Goal: Information Seeking & Learning: Learn about a topic

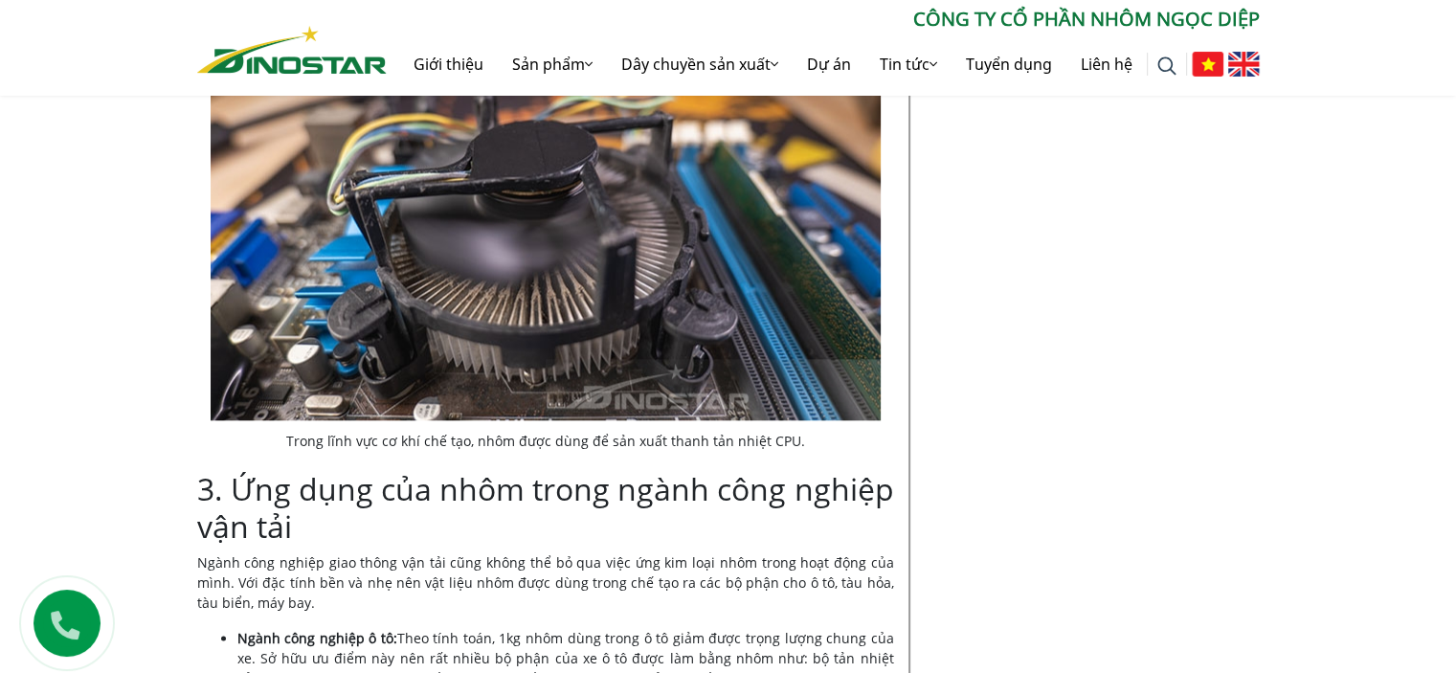
scroll to position [2227, 0]
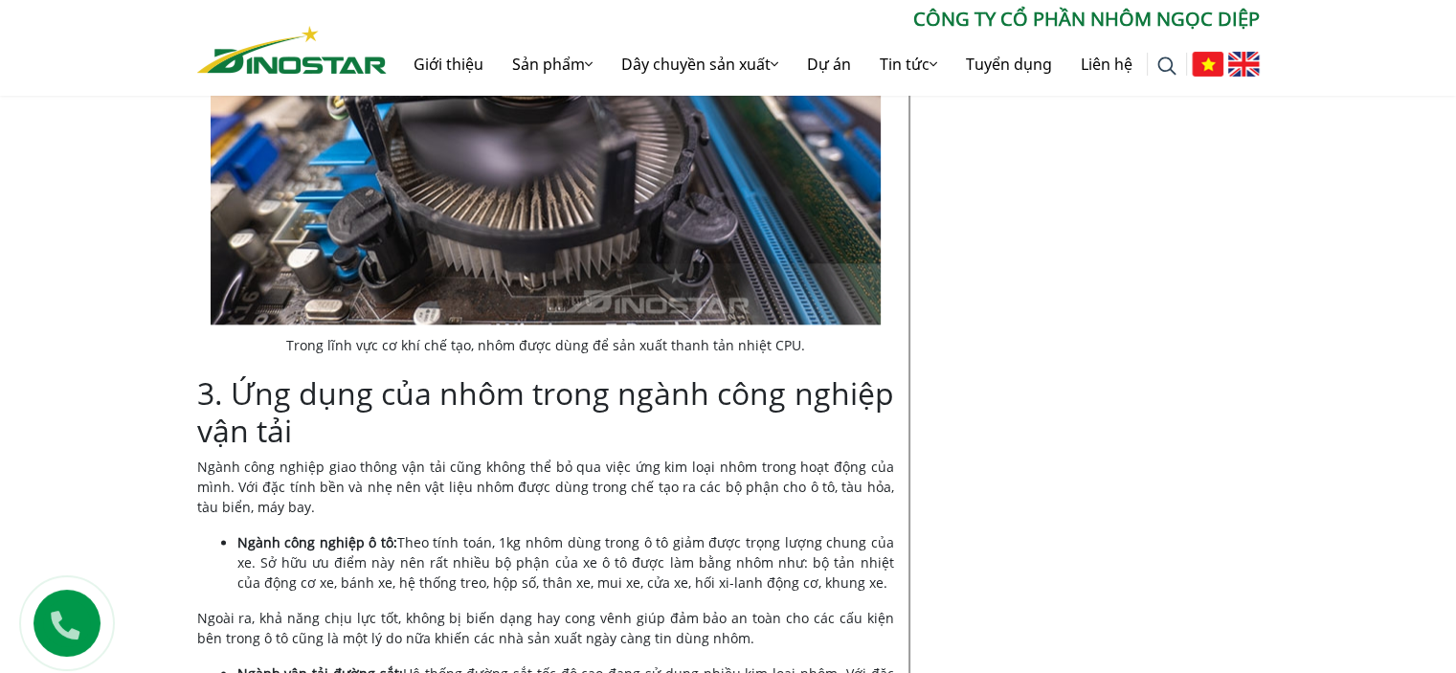
click at [681, 457] on p "Ngành công nghiệp giao thông vận tải cũng không thể bỏ qua việc ứng kim loại nh…" at bounding box center [545, 487] width 697 height 60
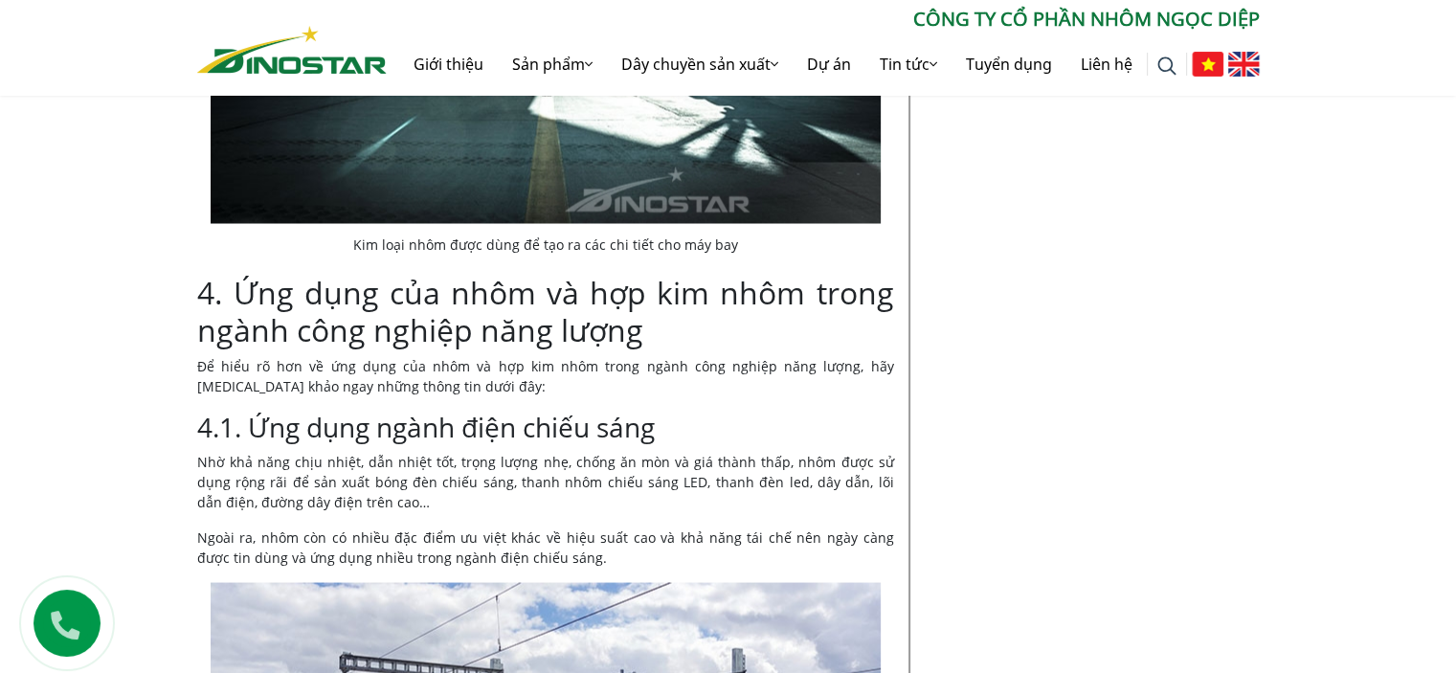
scroll to position [3663, 0]
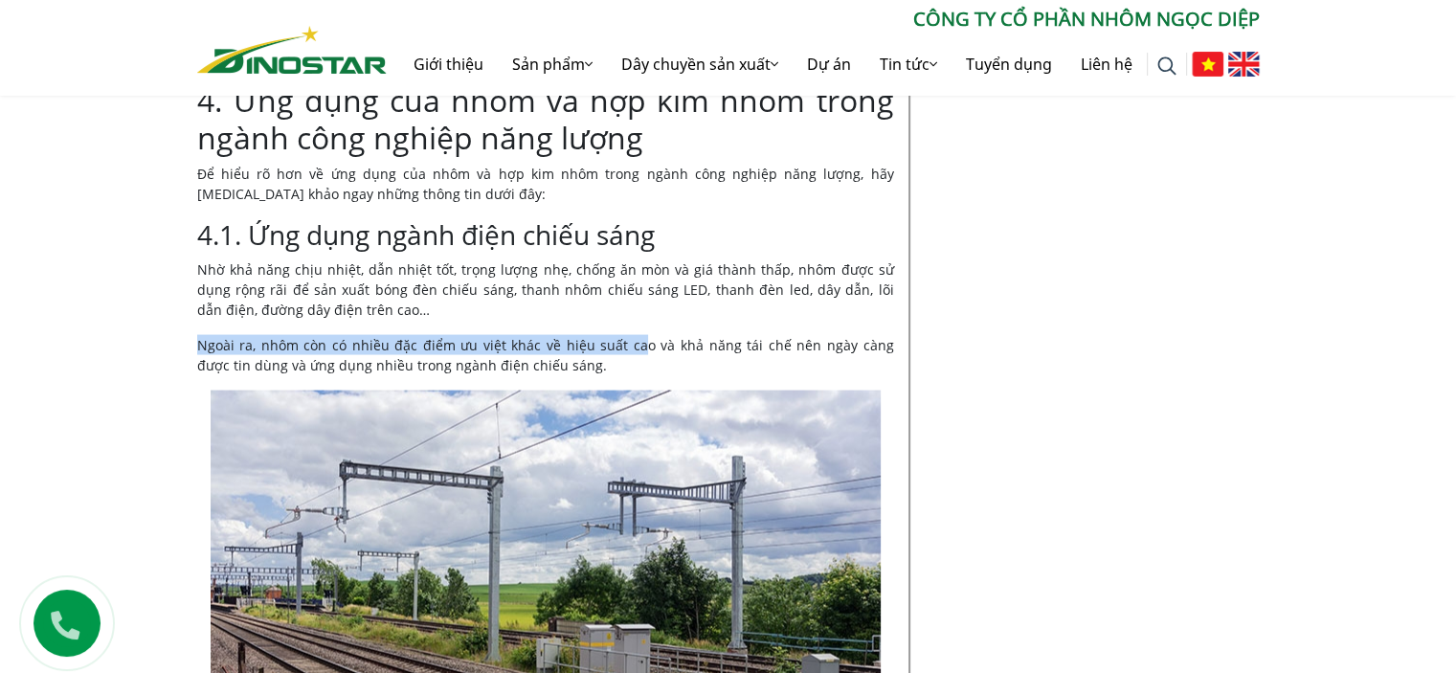
drag, startPoint x: 463, startPoint y: 285, endPoint x: 659, endPoint y: 309, distance: 196.7
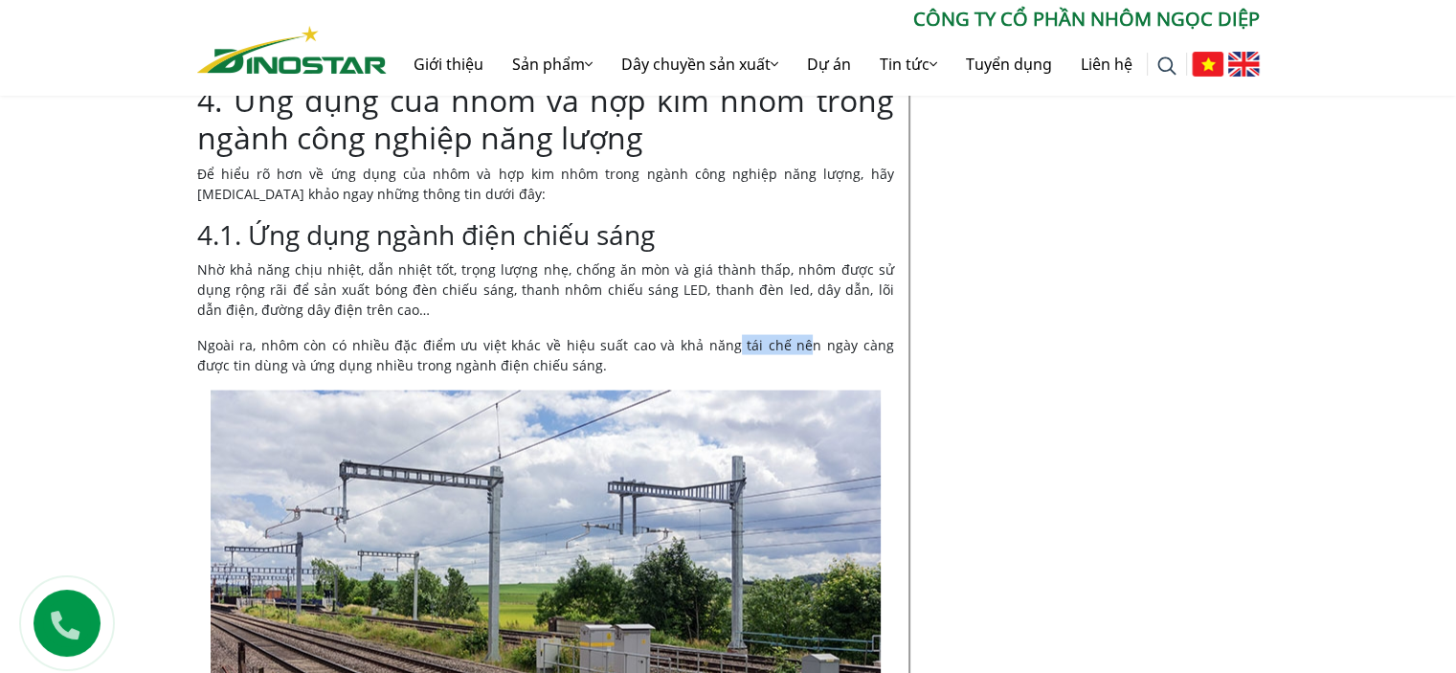
drag, startPoint x: 698, startPoint y: 324, endPoint x: 787, endPoint y: 335, distance: 89.8
click at [768, 335] on p "Ngoài ra, nhôm còn có nhiều đặc điểm ưu việt khác về hiệu suất cao và khả năng …" at bounding box center [545, 355] width 697 height 40
click at [828, 335] on p "Ngoài ra, nhôm còn có nhiều đặc điểm ưu việt khác về hiệu suất cao và khả năng …" at bounding box center [545, 355] width 697 height 40
drag, startPoint x: 410, startPoint y: 244, endPoint x: 507, endPoint y: 235, distance: 98.0
click at [490, 259] on p "Nhờ khả năng chịu nhiệt, dẫn nhiệt tốt, trọng lượng nhẹ, chống ăn mòn và giá th…" at bounding box center [545, 289] width 697 height 60
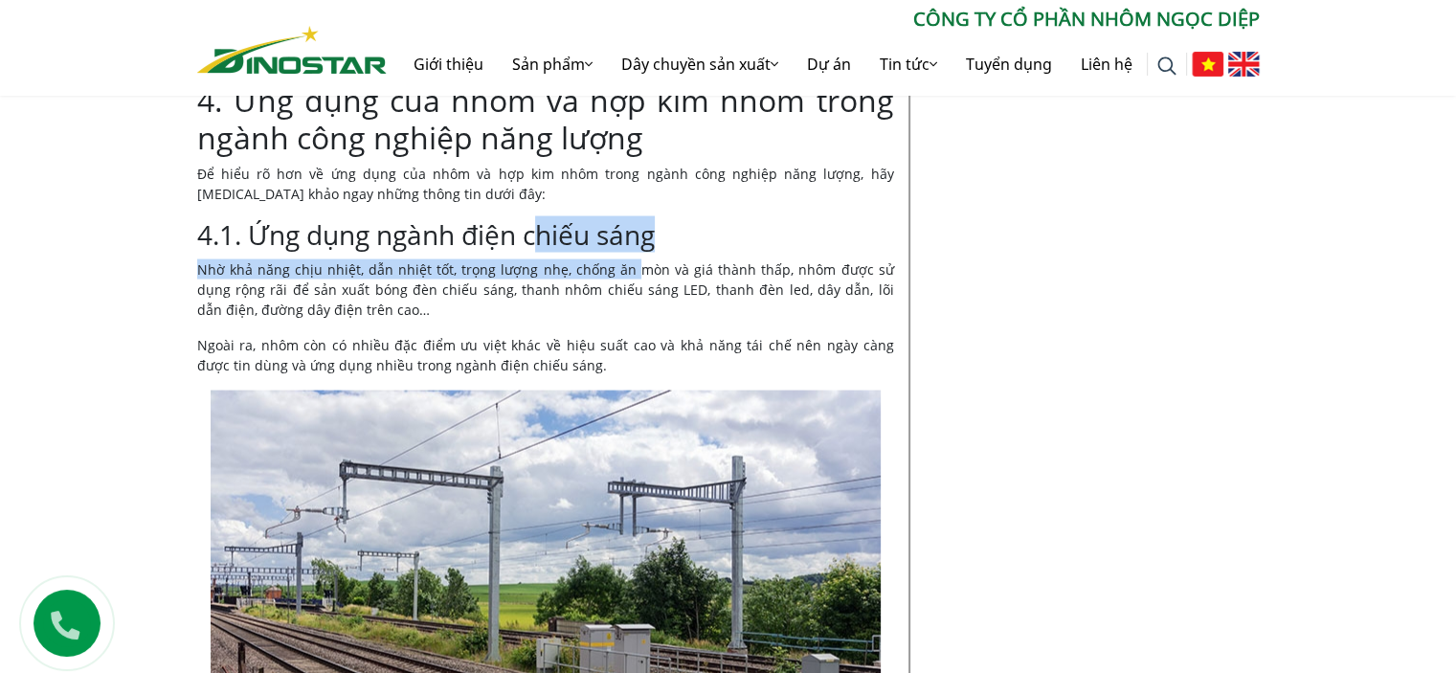
drag, startPoint x: 562, startPoint y: 235, endPoint x: 670, endPoint y: 248, distance: 109.0
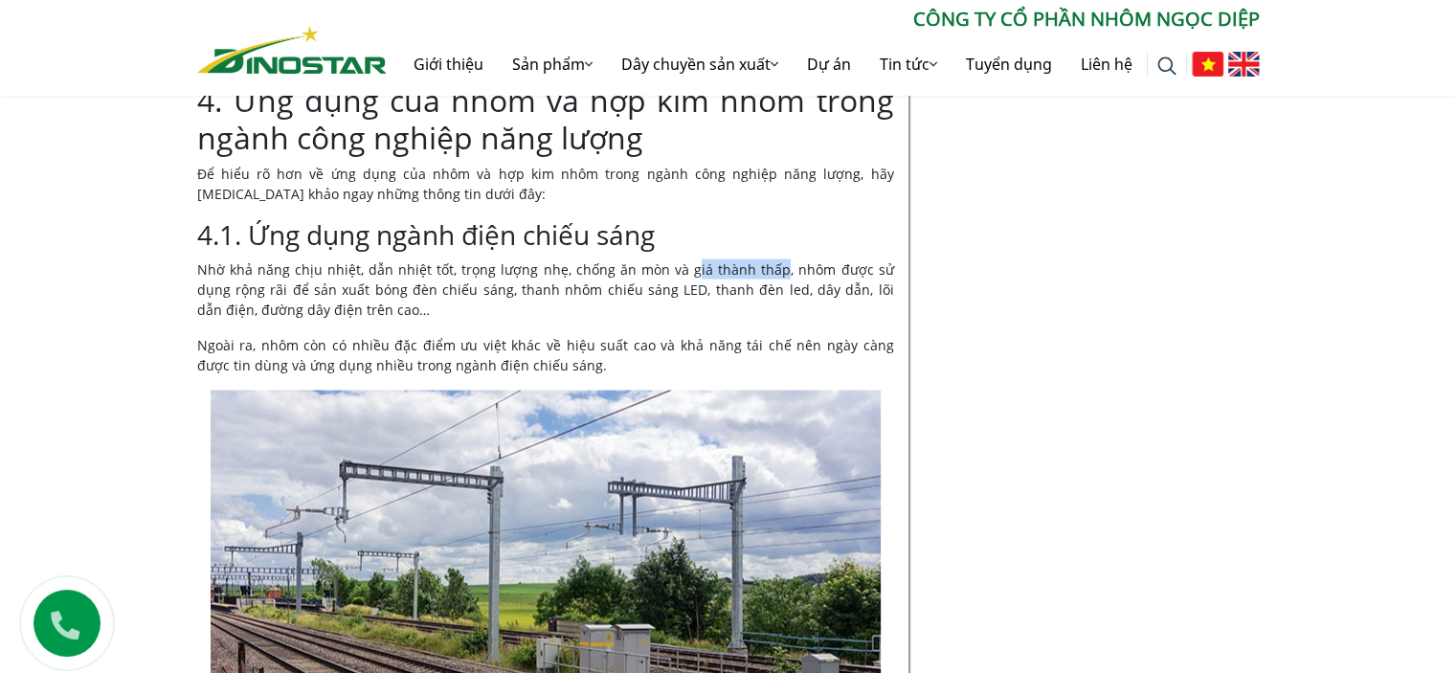
drag, startPoint x: 704, startPoint y: 250, endPoint x: 791, endPoint y: 255, distance: 86.3
click at [776, 259] on p "Nhờ khả năng chịu nhiệt, dẫn nhiệt tốt, trọng lượng nhẹ, chống ăn mòn và giá th…" at bounding box center [545, 289] width 697 height 60
click at [802, 289] on p "Nhờ khả năng chịu nhiệt, dẫn nhiệt tốt, trọng lượng nhẹ, chống ăn mòn và giá th…" at bounding box center [545, 289] width 697 height 60
drag, startPoint x: 739, startPoint y: 254, endPoint x: 852, endPoint y: 256, distance: 113.0
click at [830, 259] on p "Nhờ khả năng chịu nhiệt, dẫn nhiệt tốt, trọng lượng nhẹ, chống ăn mòn và giá th…" at bounding box center [545, 289] width 697 height 60
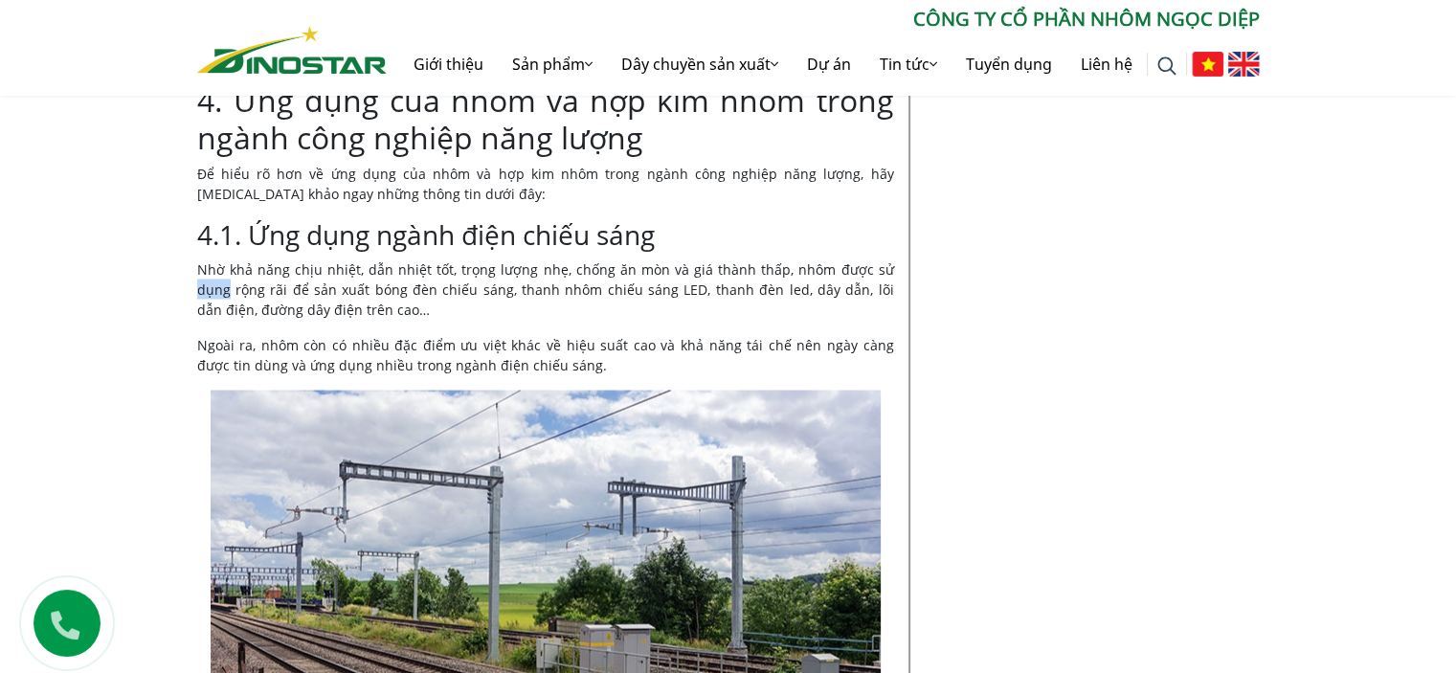
drag, startPoint x: 854, startPoint y: 256, endPoint x: 893, endPoint y: 257, distance: 39.3
click at [893, 259] on p "Nhờ khả năng chịu nhiệt, dẫn nhiệt tốt, trọng lượng nhẹ, chống ăn mòn và giá th…" at bounding box center [545, 289] width 697 height 60
drag, startPoint x: 255, startPoint y: 268, endPoint x: 425, endPoint y: 270, distance: 170.4
click at [425, 270] on p "Nhờ khả năng chịu nhiệt, dẫn nhiệt tốt, trọng lượng nhẹ, chống ăn mòn và giá th…" at bounding box center [545, 289] width 697 height 60
drag, startPoint x: 590, startPoint y: 265, endPoint x: 609, endPoint y: 265, distance: 19.1
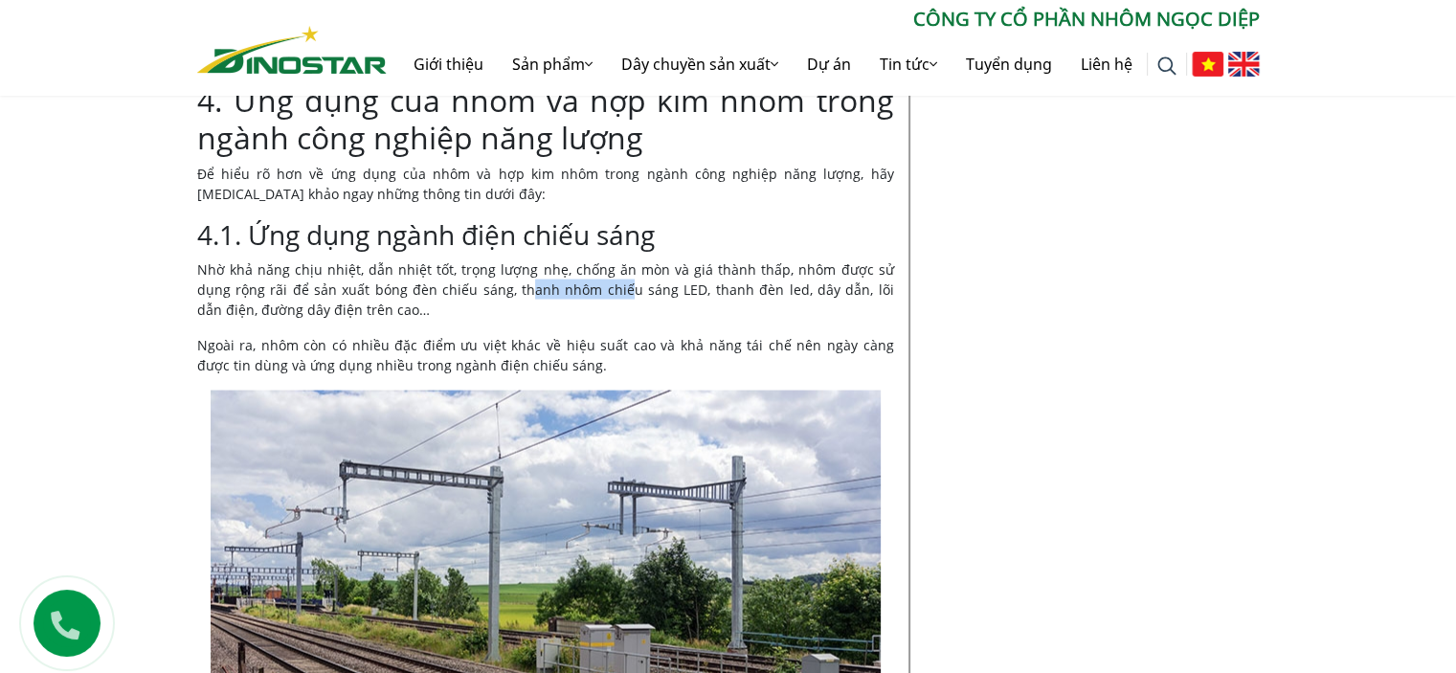
click at [607, 265] on p "Nhờ khả năng chịu nhiệt, dẫn nhiệt tốt, trọng lượng nhẹ, chống ăn mòn và giá th…" at bounding box center [545, 289] width 697 height 60
click at [625, 291] on p "Nhờ khả năng chịu nhiệt, dẫn nhiệt tốt, trọng lượng nhẹ, chống ăn mòn và giá th…" at bounding box center [545, 289] width 697 height 60
drag, startPoint x: 522, startPoint y: 269, endPoint x: 675, endPoint y: 263, distance: 153.3
click at [637, 265] on p "Nhờ khả năng chịu nhiệt, dẫn nhiệt tốt, trọng lượng nhẹ, chống ăn mòn và giá th…" at bounding box center [545, 289] width 697 height 60
drag, startPoint x: 762, startPoint y: 266, endPoint x: 821, endPoint y: 287, distance: 63.0
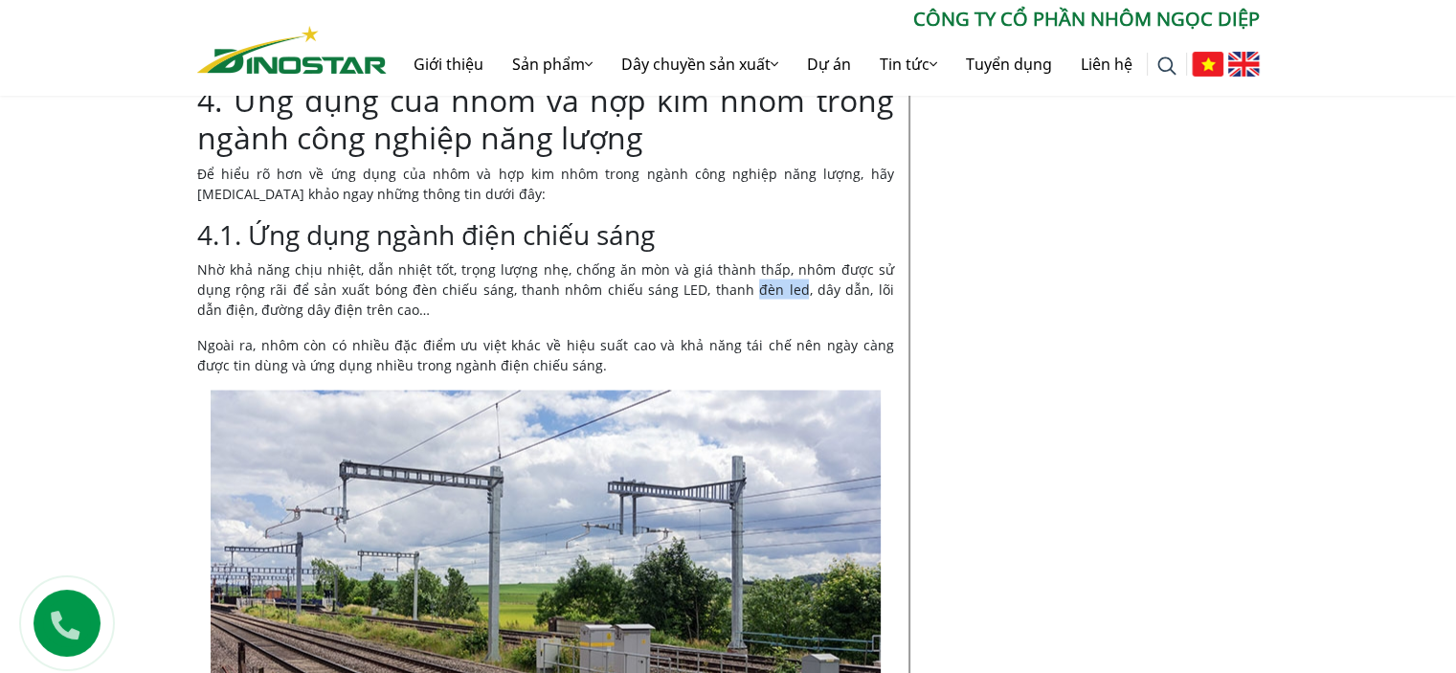
click at [798, 271] on p "Nhờ khả năng chịu nhiệt, dẫn nhiệt tốt, trọng lượng nhẹ, chống ăn mòn và giá th…" at bounding box center [545, 289] width 697 height 60
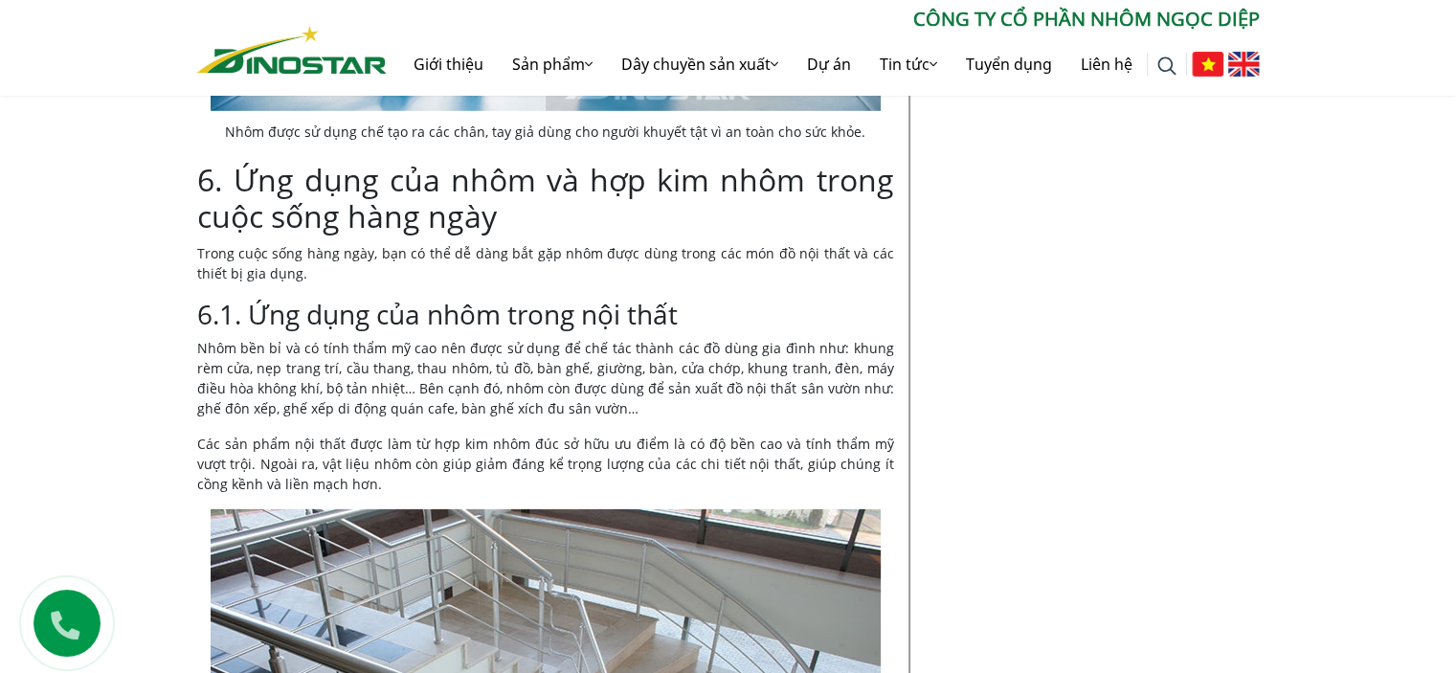
scroll to position [6056, 0]
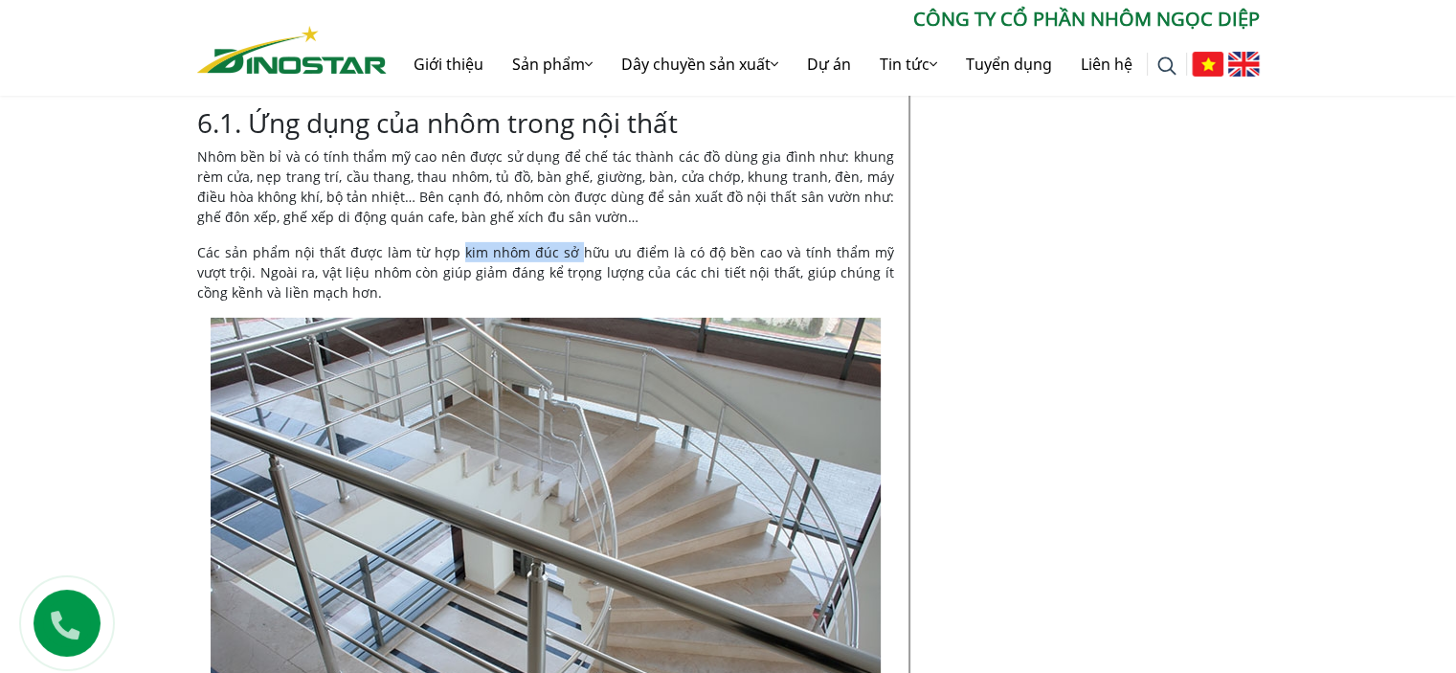
drag, startPoint x: 509, startPoint y: 233, endPoint x: 605, endPoint y: 234, distance: 95.7
click at [605, 242] on p "Các sản phẩm nội thất được làm từ hợp kim nhôm đúc sở hữu ưu điểm là có độ bền …" at bounding box center [545, 272] width 697 height 60
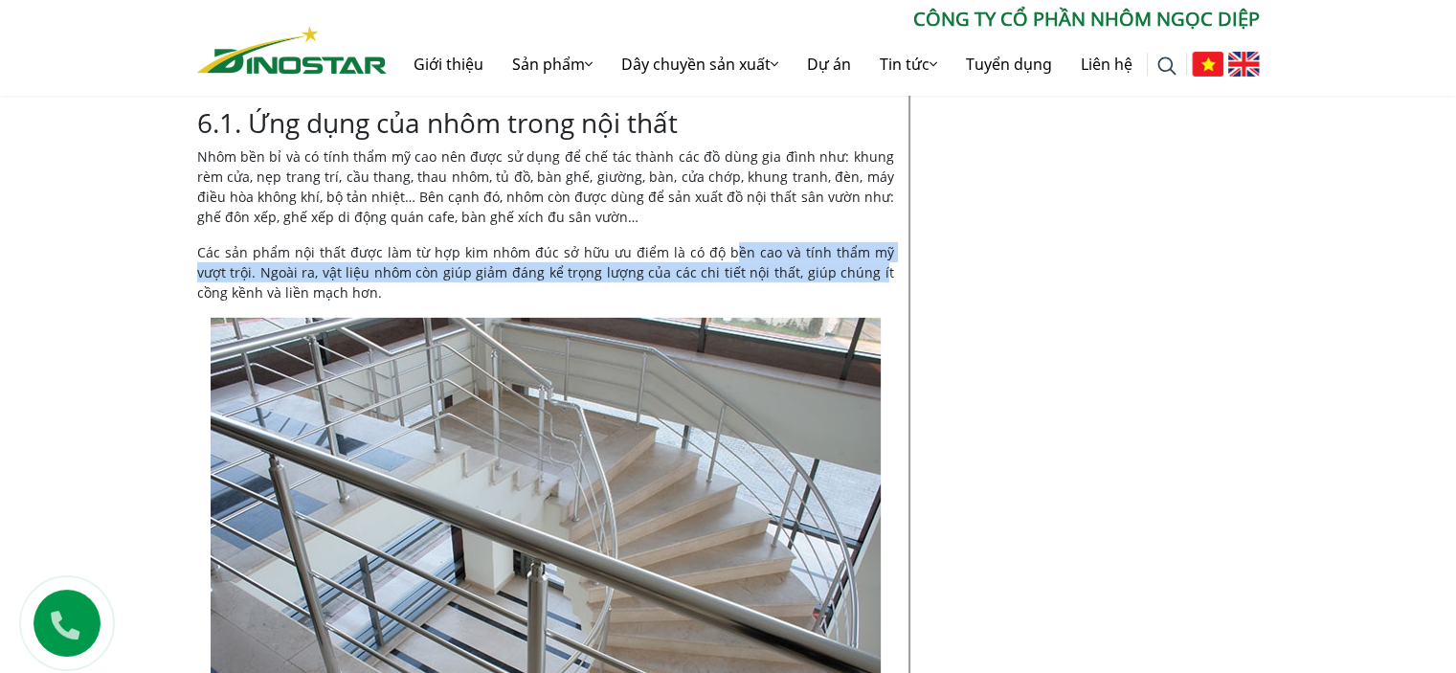
drag, startPoint x: 728, startPoint y: 244, endPoint x: 863, endPoint y: 257, distance: 135.5
click at [851, 257] on p "Các sản phẩm nội thất được làm từ hợp kim nhôm đúc sở hữu ưu điểm là có độ bền …" at bounding box center [545, 272] width 697 height 60
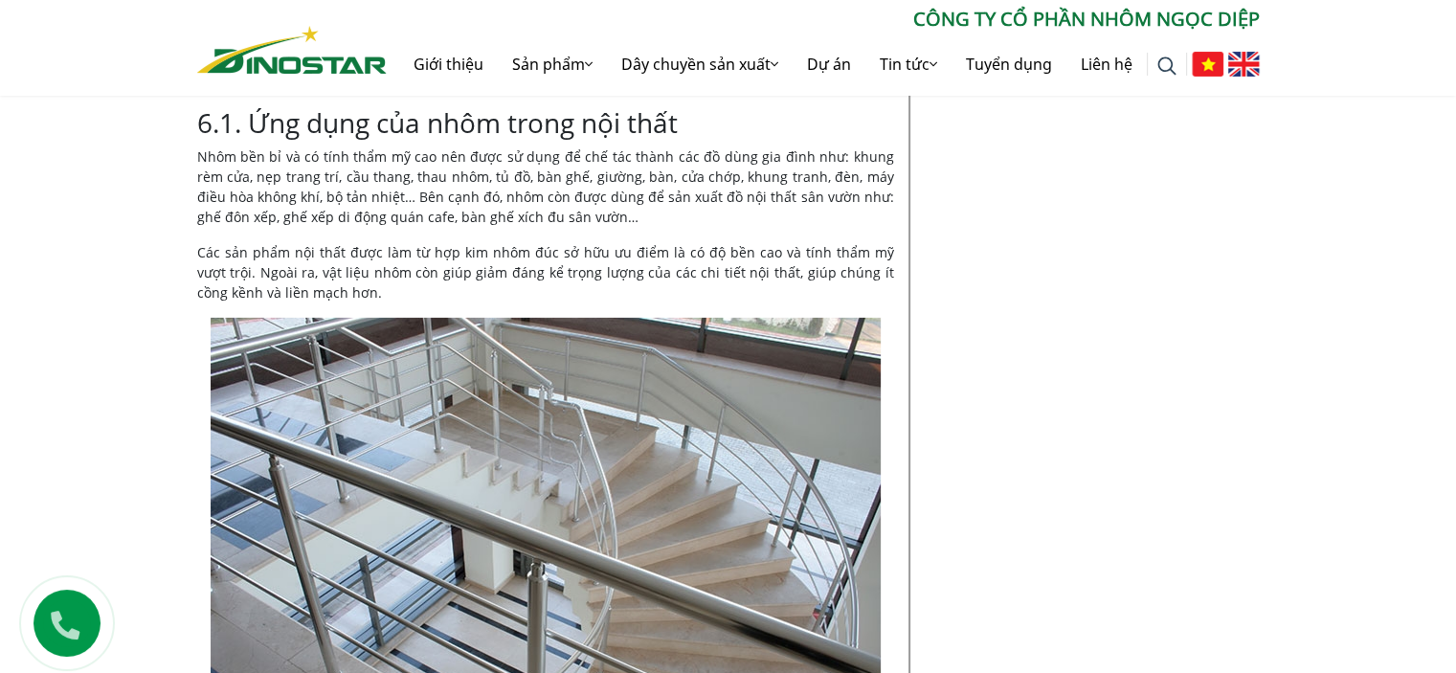
click at [865, 257] on p "Các sản phẩm nội thất được làm từ hợp kim nhôm đúc sở hữu ưu điểm là có độ bền …" at bounding box center [545, 272] width 697 height 60
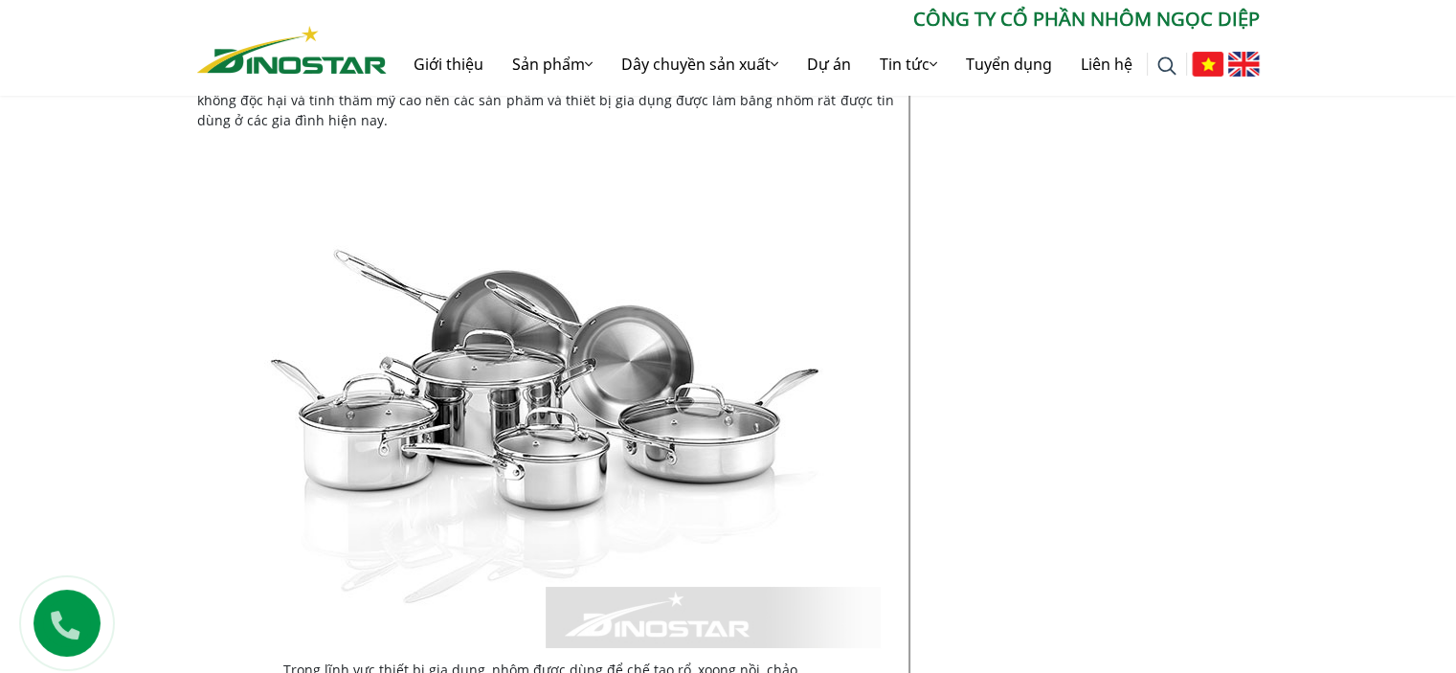
scroll to position [6726, 0]
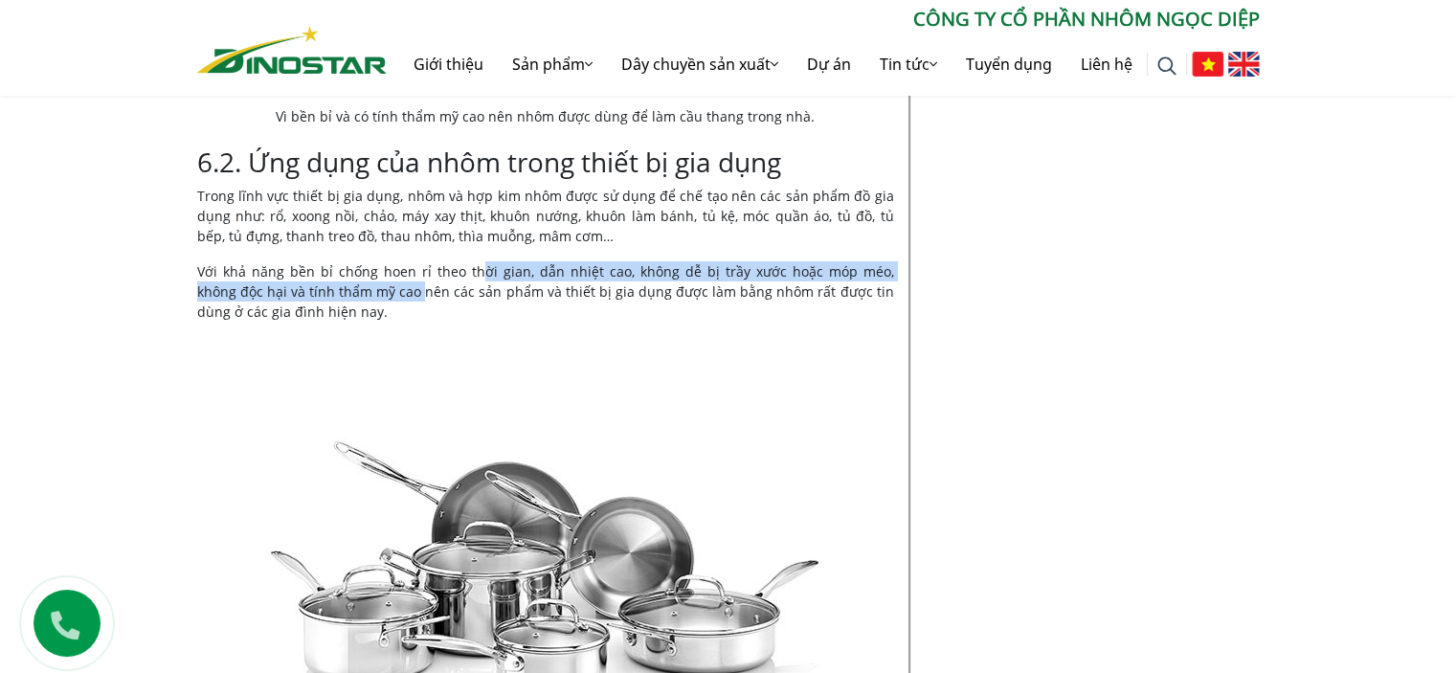
drag, startPoint x: 388, startPoint y: 264, endPoint x: 525, endPoint y: 247, distance: 138.0
click at [503, 261] on p "Với khả năng bền bỉ chống hoen rỉ theo thời gian, dẫn nhiệt cao, không dễ bị tr…" at bounding box center [545, 291] width 697 height 60
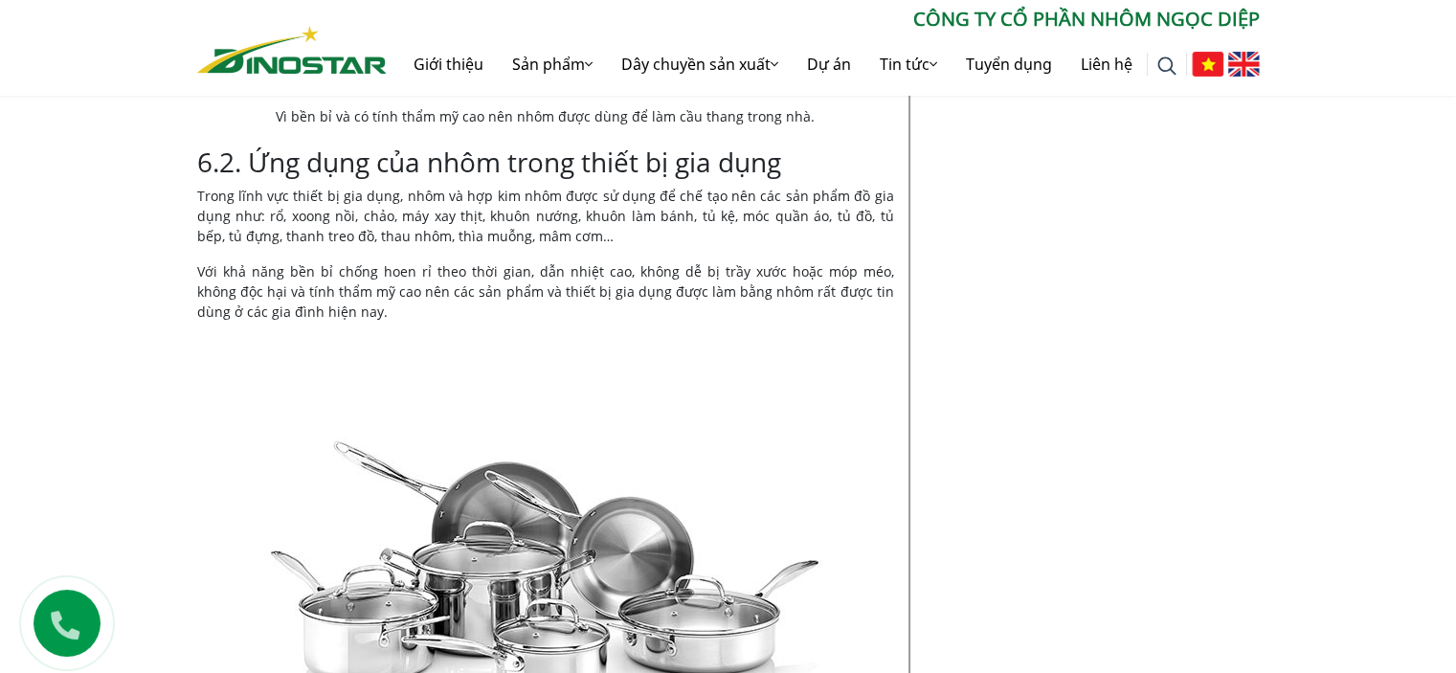
click at [661, 266] on p "Với khả năng bền bỉ chống hoen rỉ theo thời gian, dẫn nhiệt cao, không dễ bị tr…" at bounding box center [545, 291] width 697 height 60
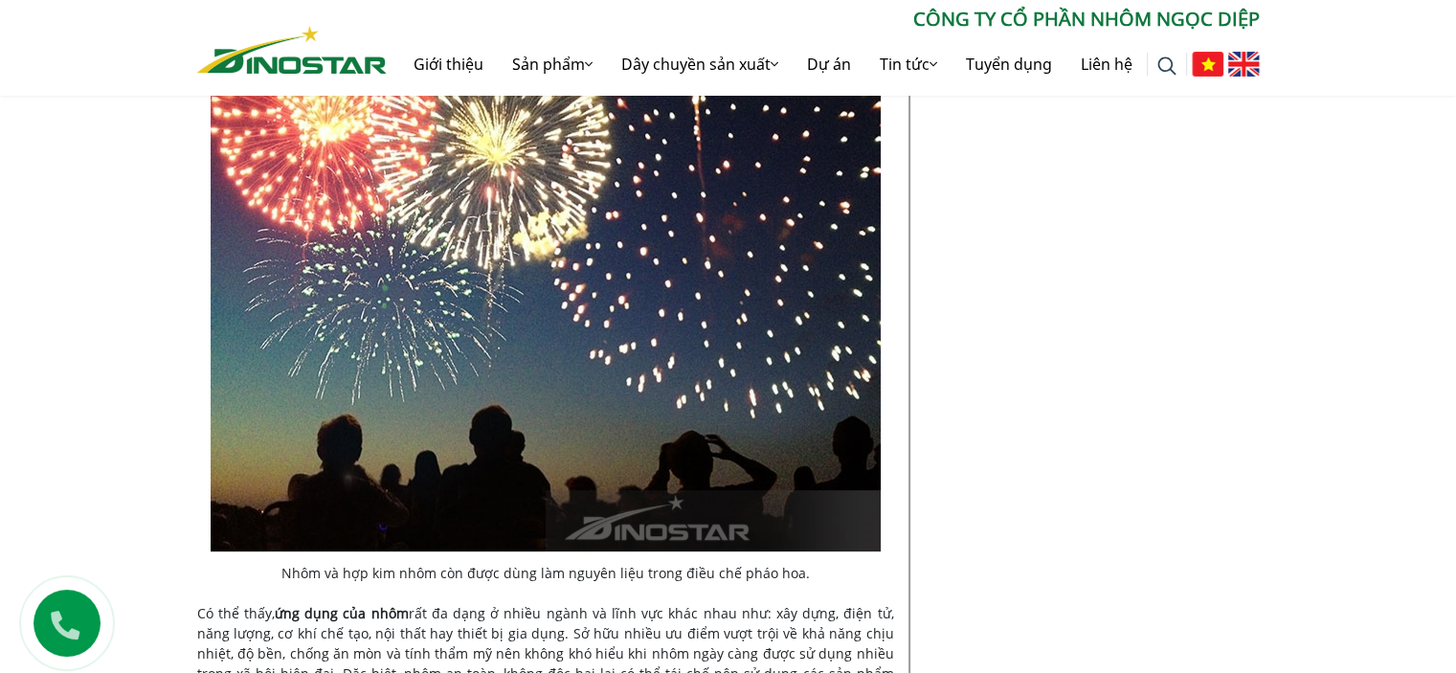
scroll to position [8449, 0]
